Goal: Task Accomplishment & Management: Manage account settings

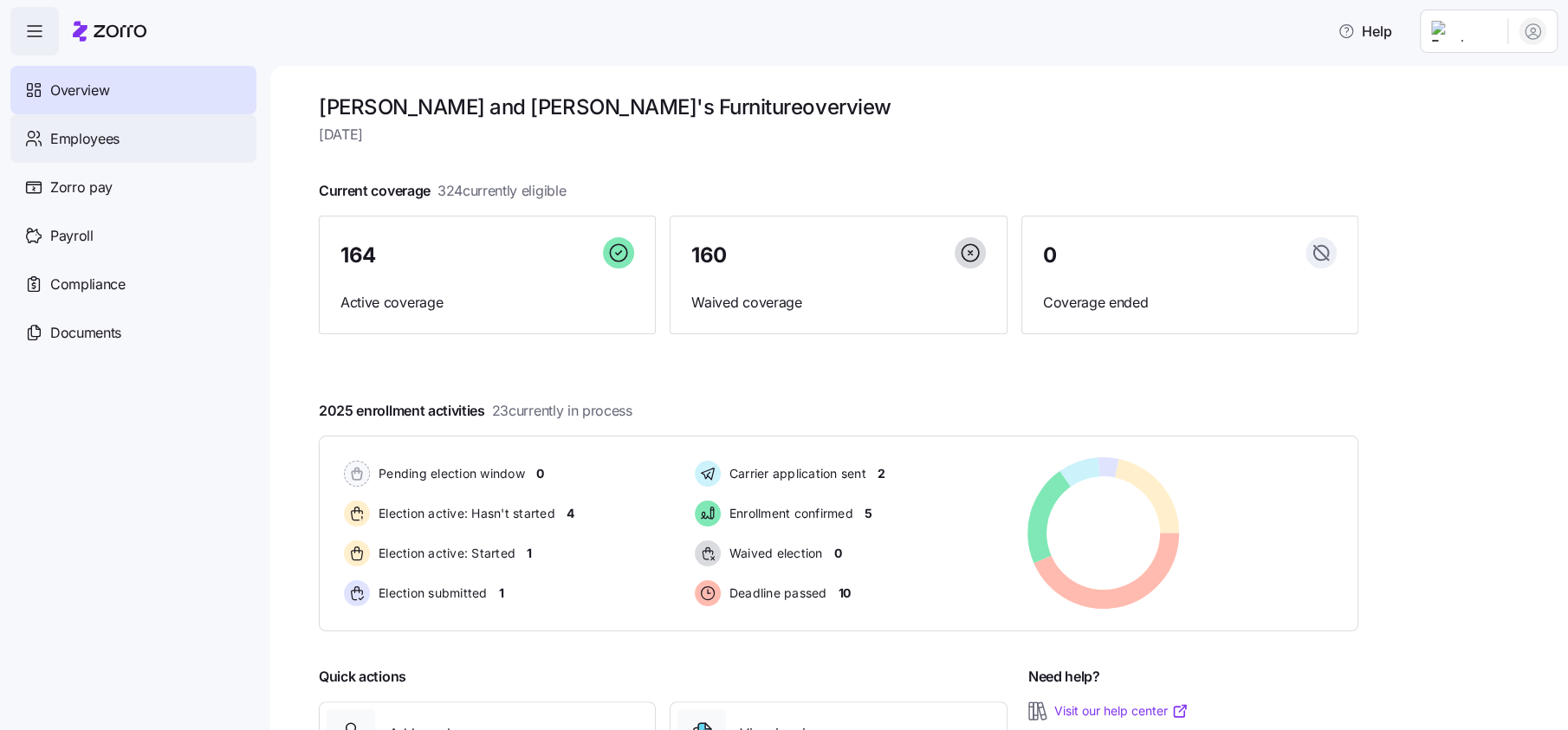
click at [109, 143] on span "Employees" at bounding box center [85, 139] width 70 height 22
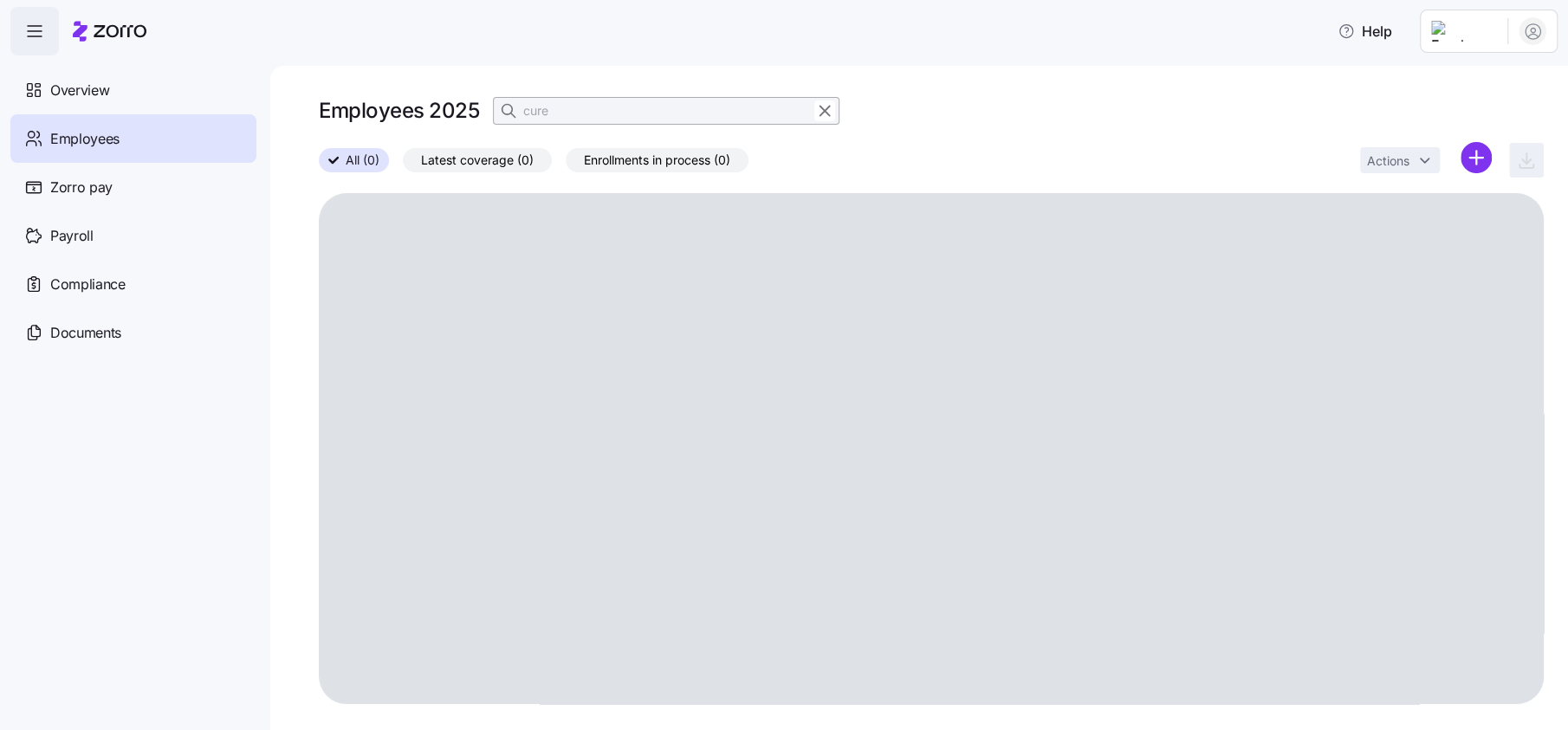
click at [549, 110] on input "cure" at bounding box center [667, 111] width 347 height 28
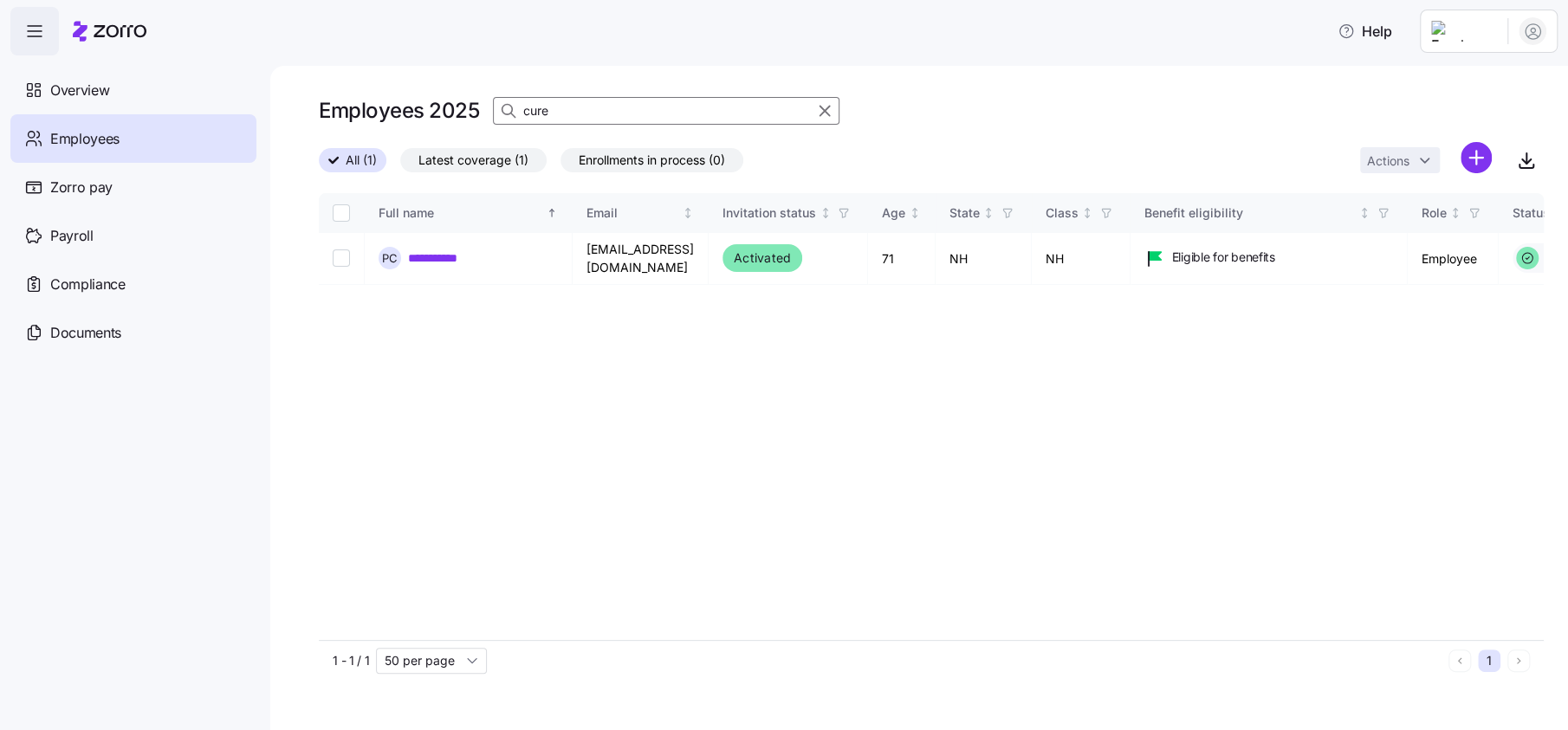
click at [585, 105] on input "cure" at bounding box center [667, 111] width 347 height 28
type input "O"
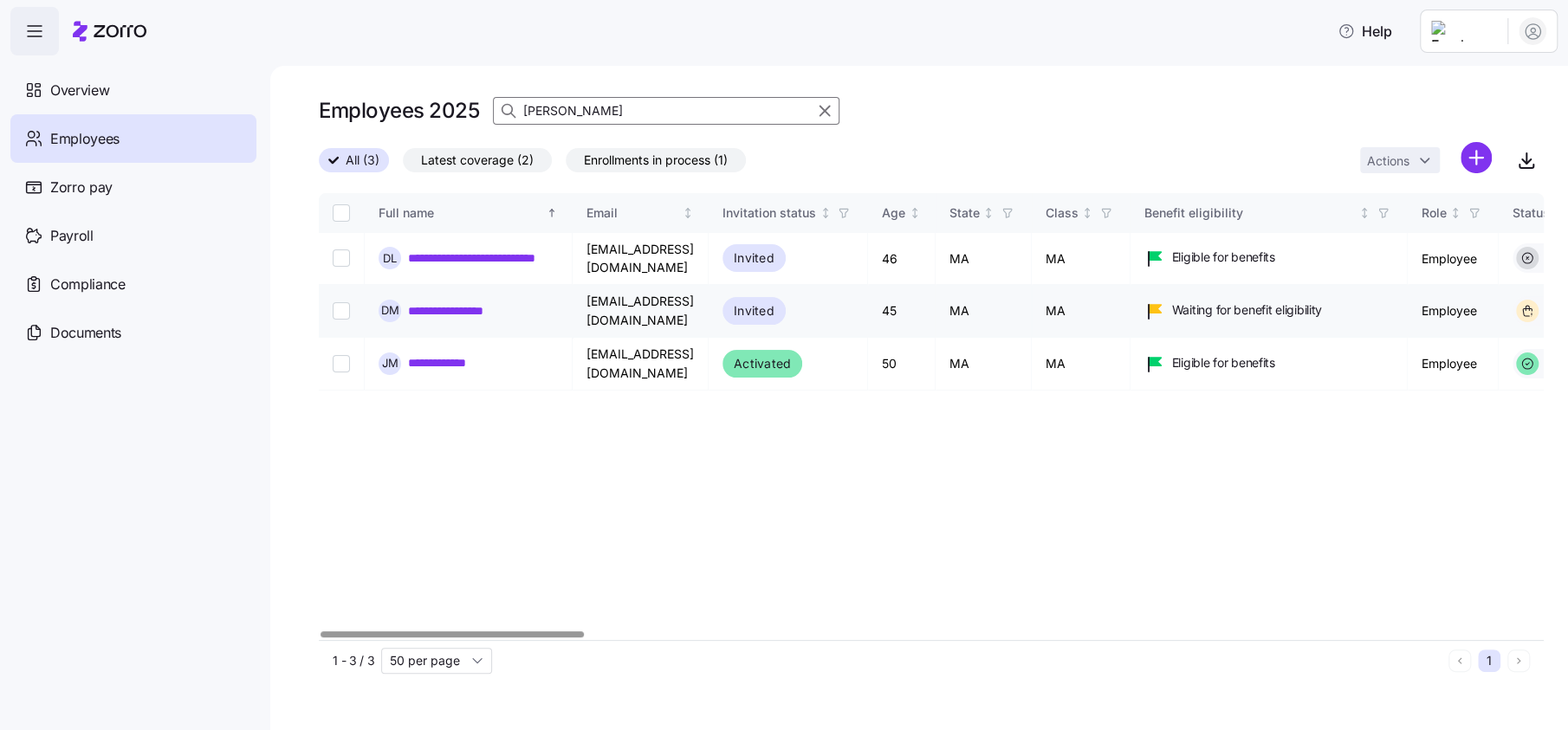
type input "[PERSON_NAME]"
drag, startPoint x: 586, startPoint y: 301, endPoint x: 721, endPoint y: 299, distance: 135.0
click at [709, 299] on td "[EMAIL_ADDRESS][DOMAIN_NAME]" at bounding box center [641, 311] width 136 height 52
drag, startPoint x: 721, startPoint y: 299, endPoint x: 574, endPoint y: 307, distance: 147.2
click at [527, 302] on link "**********" at bounding box center [476, 311] width 136 height 17
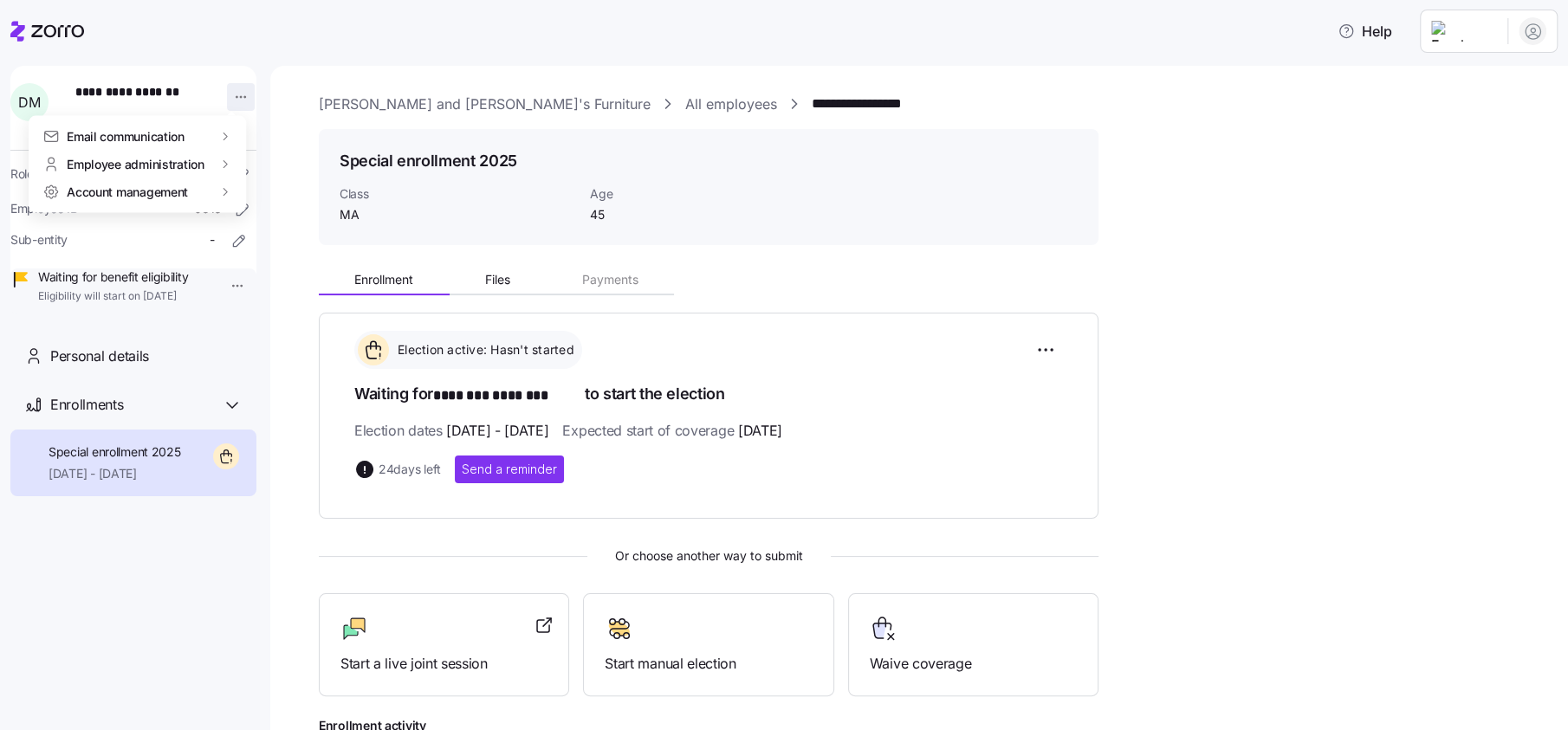
click at [235, 88] on html "**********" at bounding box center [784, 360] width 1568 height 720
click at [282, 132] on div "Account invitation" at bounding box center [303, 139] width 102 height 19
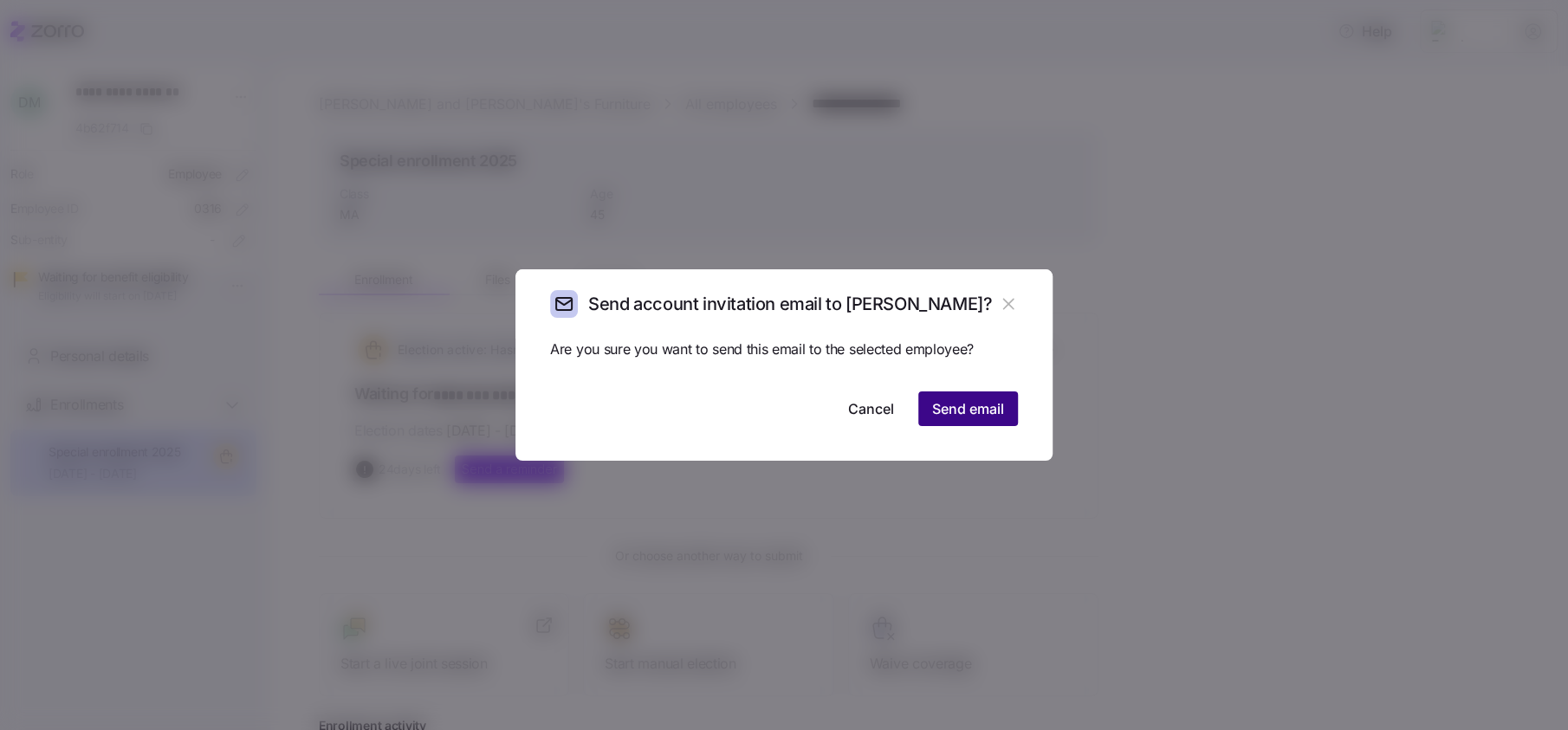
click at [960, 409] on span "Send email" at bounding box center [968, 409] width 72 height 21
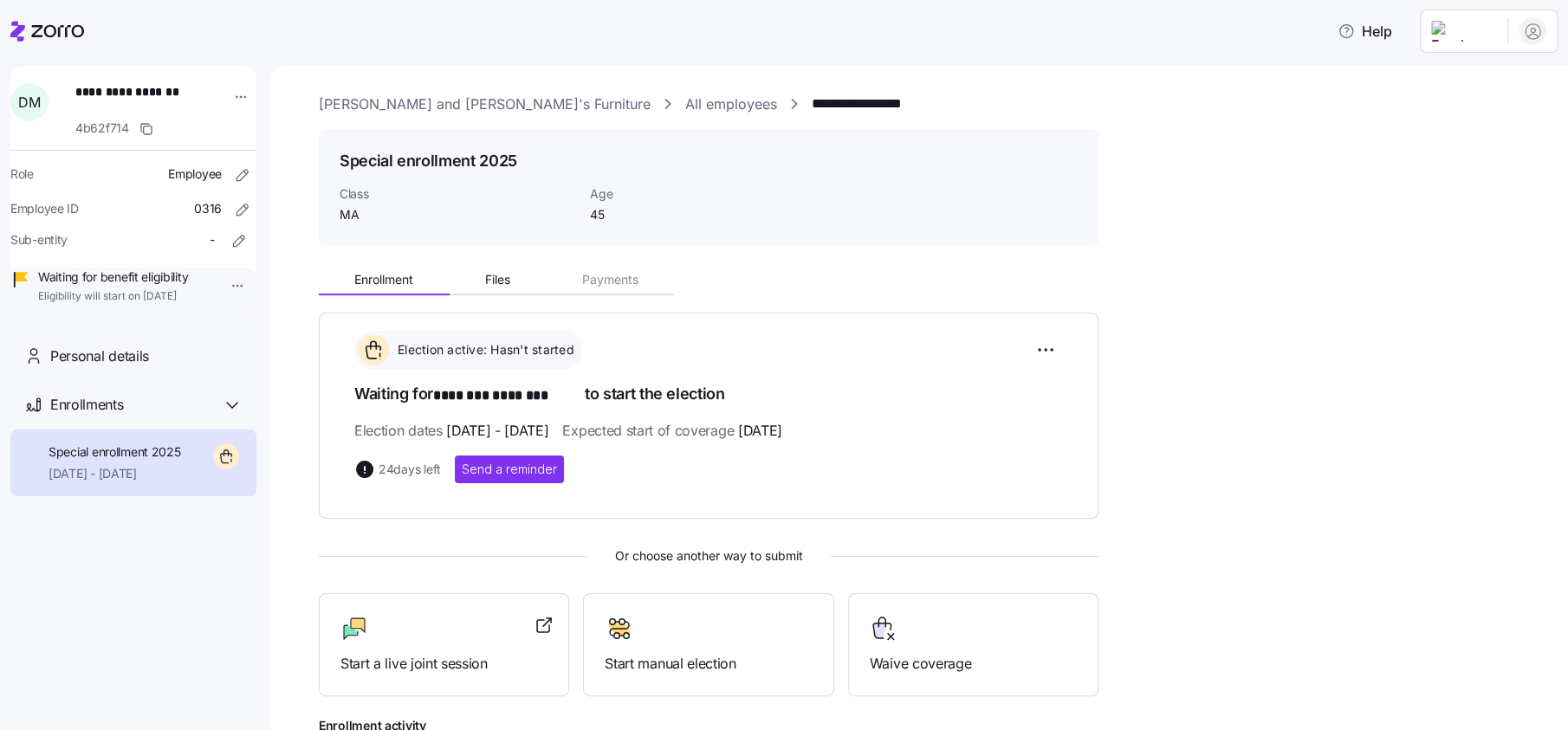
drag, startPoint x: 536, startPoint y: 429, endPoint x: 568, endPoint y: 428, distance: 32.0
click at [548, 428] on span "[DATE] - [DATE]" at bounding box center [497, 430] width 102 height 22
drag, startPoint x: 568, startPoint y: 428, endPoint x: 878, endPoint y: 429, distance: 310.0
click at [878, 429] on div "Election dates [DATE] - [DATE] Expected start of coverage [DATE]" at bounding box center [709, 430] width 709 height 22
drag, startPoint x: 878, startPoint y: 429, endPoint x: 886, endPoint y: 441, distance: 14.4
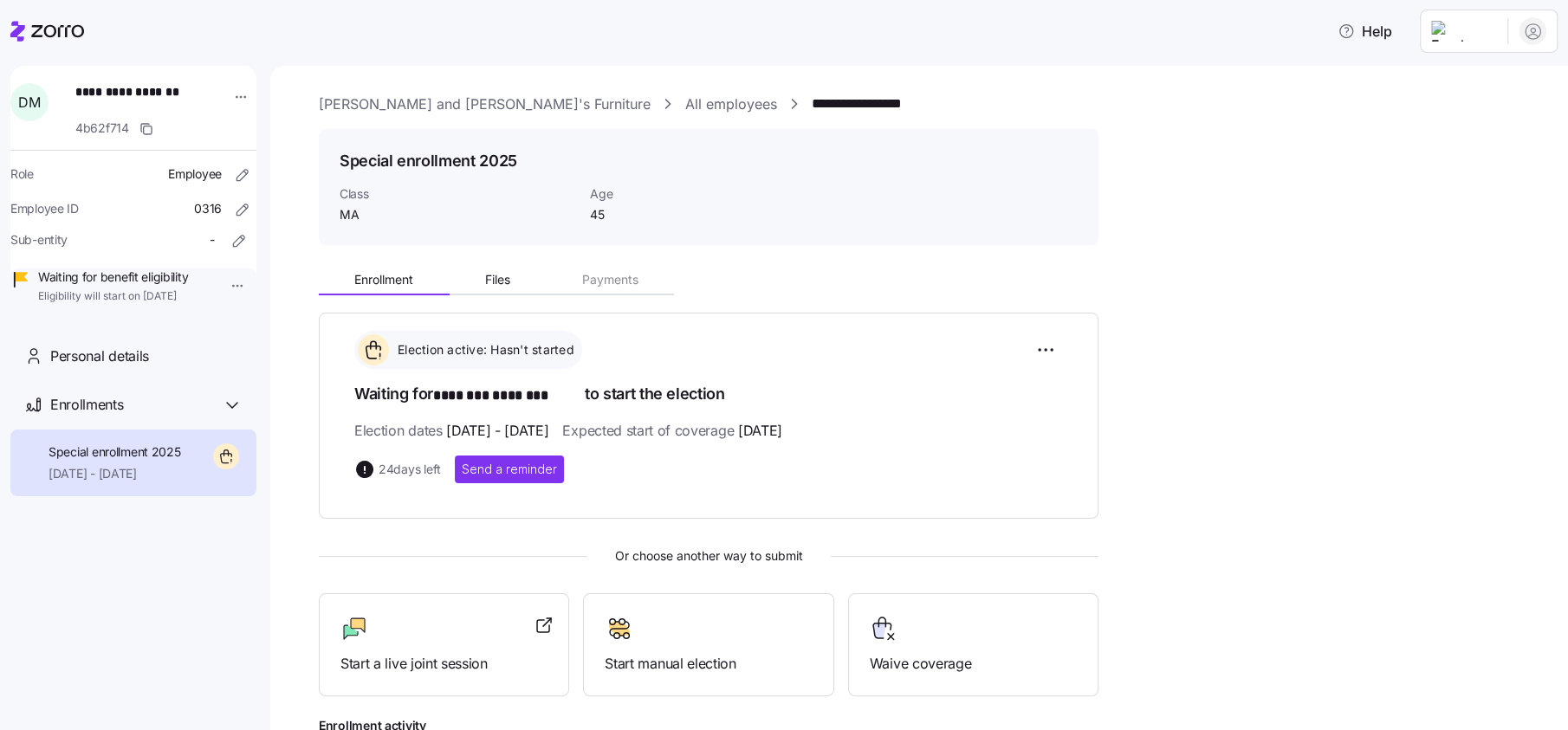
click at [882, 435] on div "Election dates [DATE] - [DATE] Expected start of coverage [DATE]" at bounding box center [709, 430] width 709 height 22
click at [38, 29] on icon at bounding box center [58, 31] width 53 height 12
